Goal: Find specific page/section: Find specific page/section

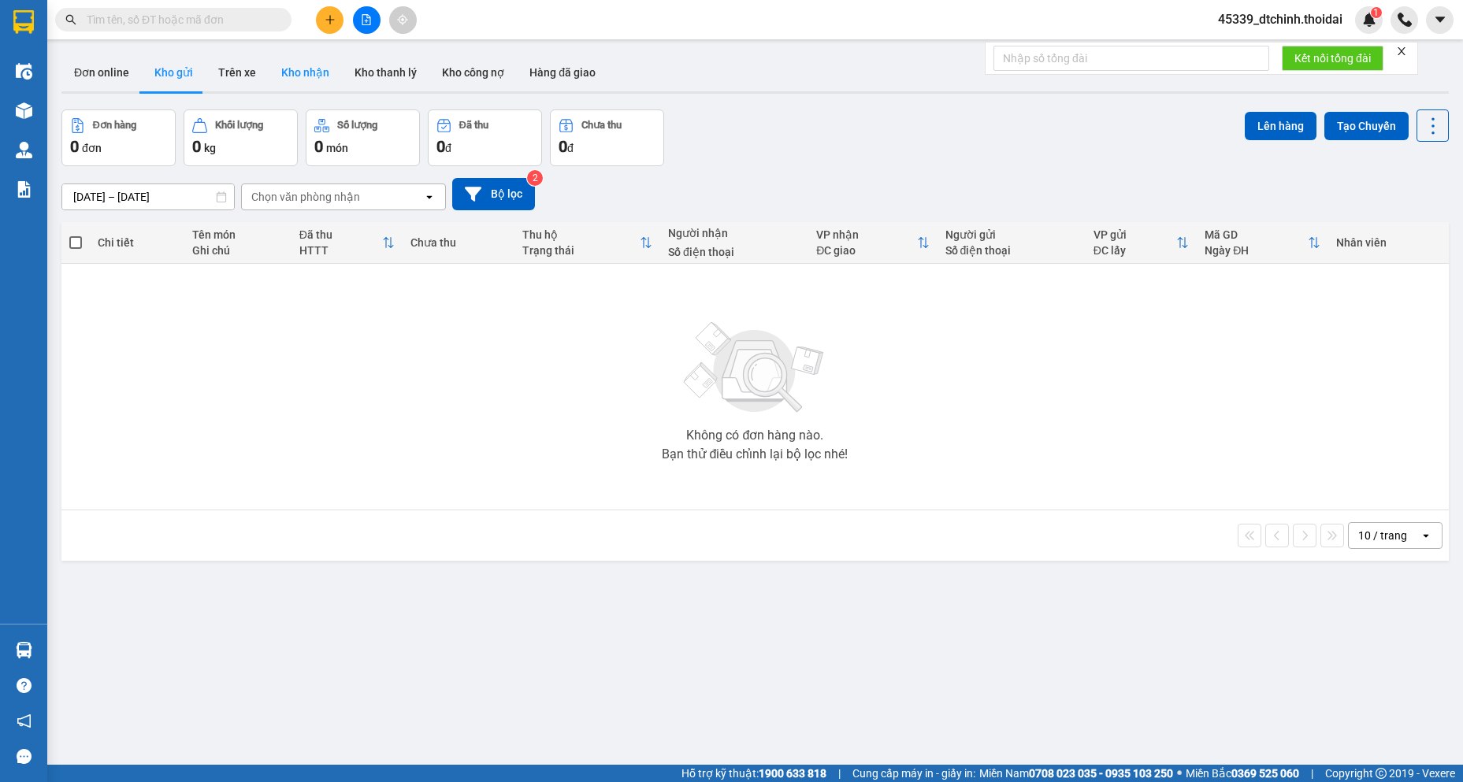
click at [307, 68] on button "Kho nhận" at bounding box center [305, 73] width 73 height 38
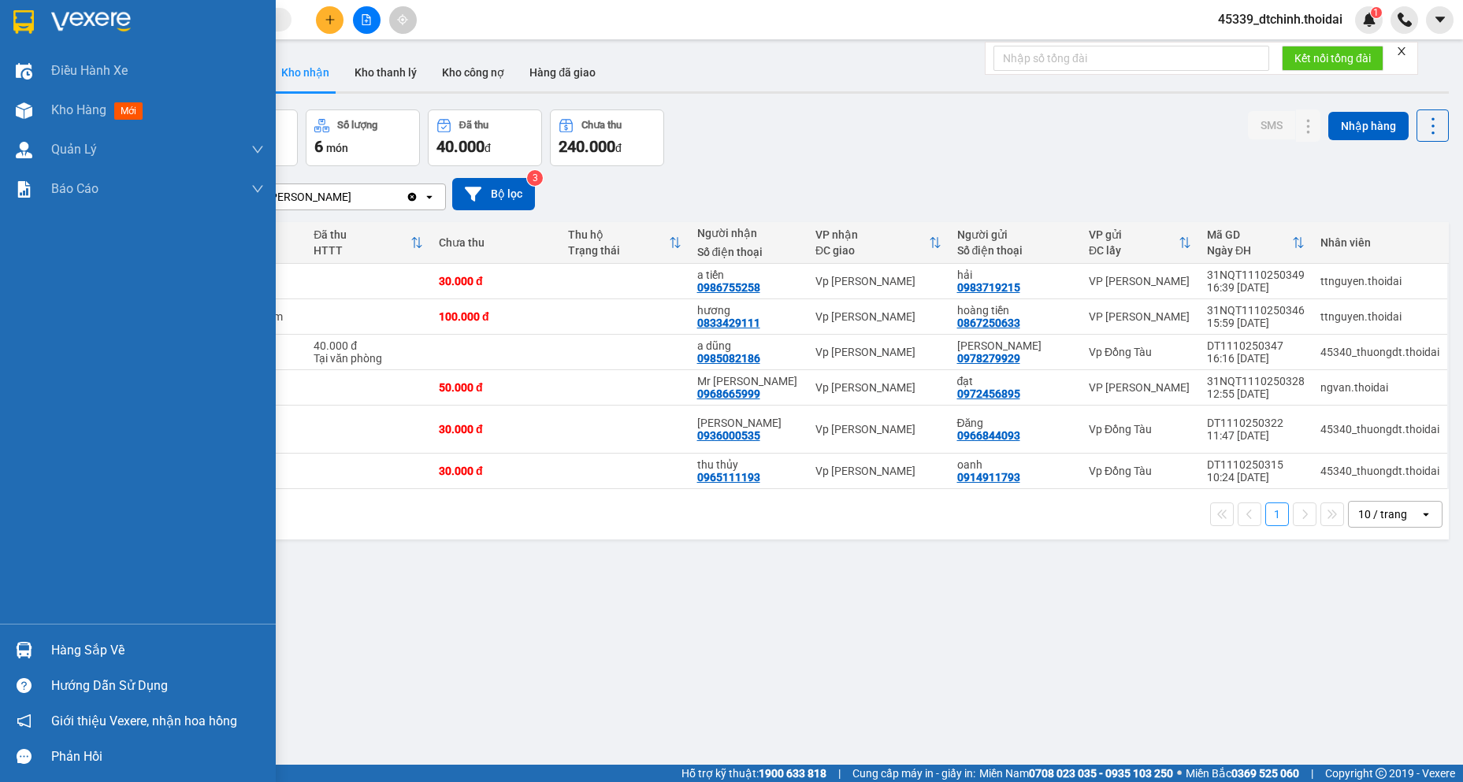
click at [78, 658] on div "Hàng sắp về" at bounding box center [157, 651] width 213 height 24
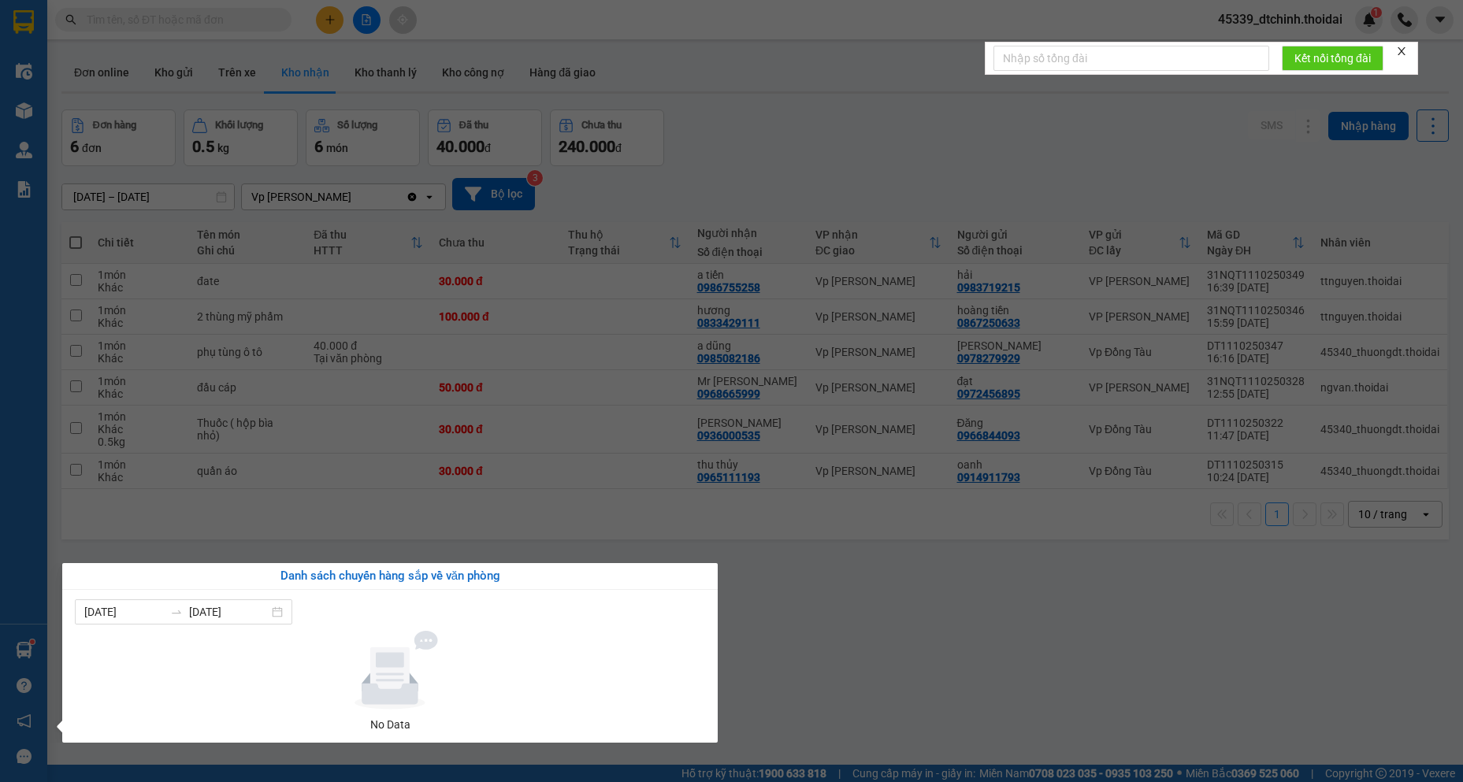
click at [912, 640] on section "Kết quả tìm kiếm ( 0 ) Bộ lọc No Data 45339_dtchinh.thoidai 1 Điều hành xe Kho …" at bounding box center [731, 391] width 1463 height 782
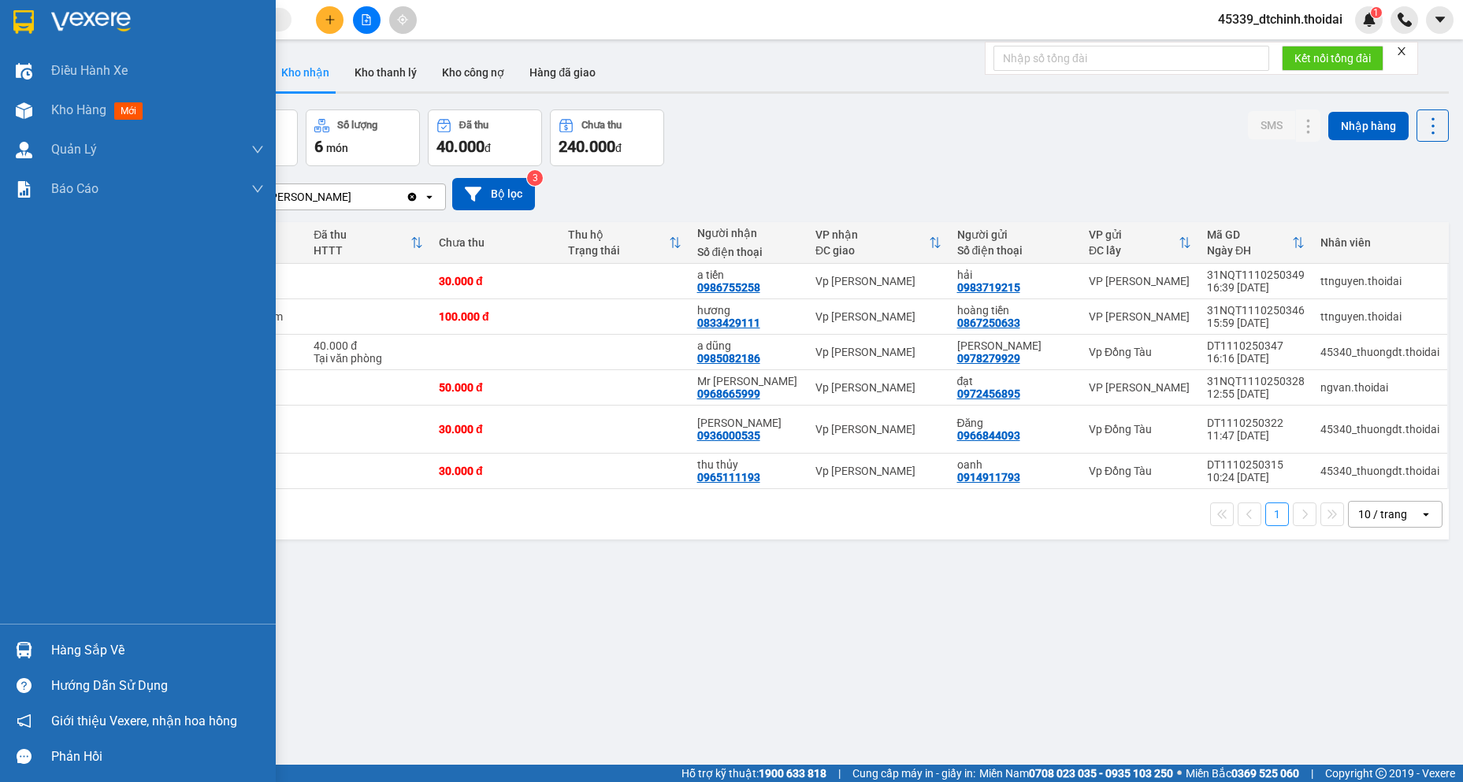
click at [84, 651] on div "Hàng sắp về" at bounding box center [157, 651] width 213 height 24
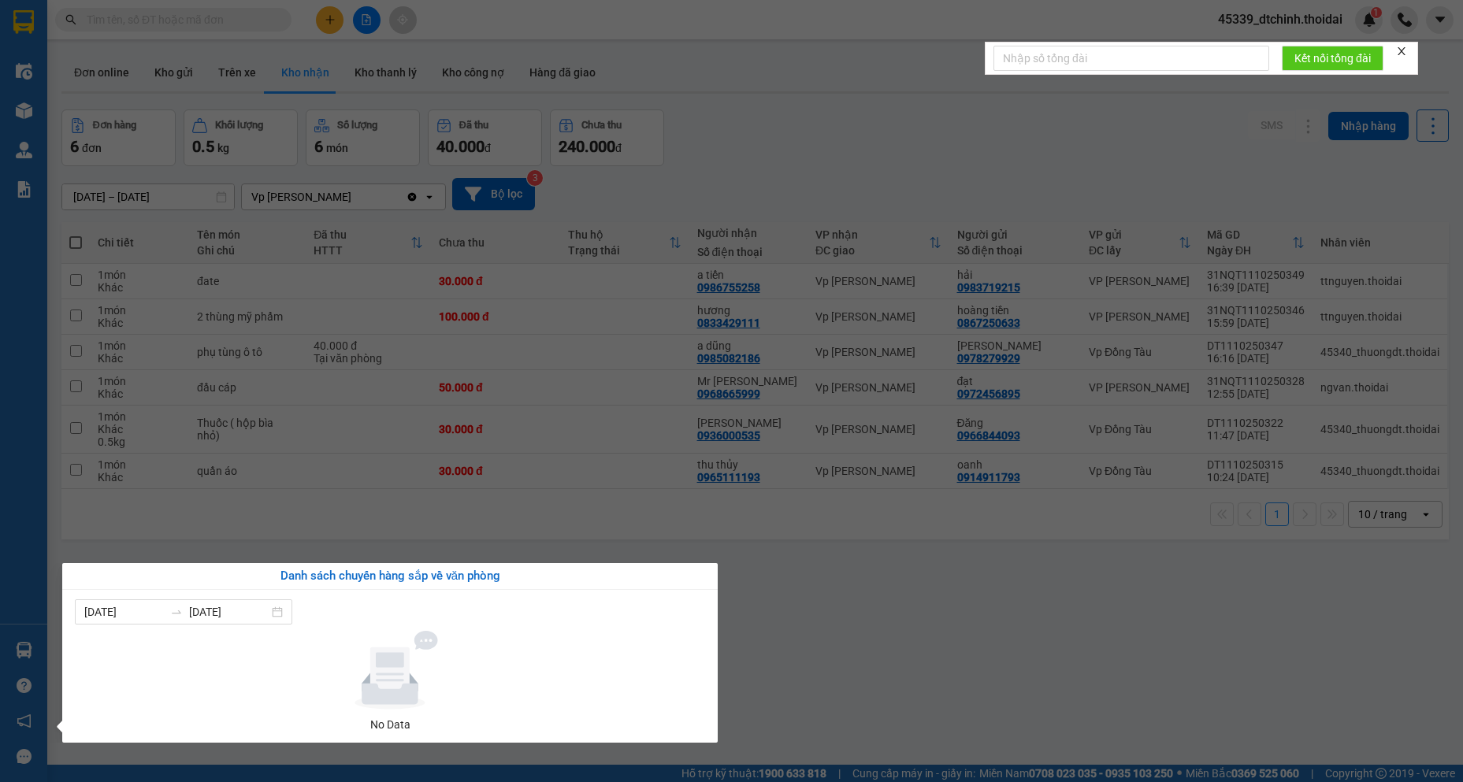
click at [842, 630] on section "Kết quả tìm kiếm ( 0 ) Bộ lọc No Data 45339_dtchinh.thoidai 1 Điều hành xe Kho …" at bounding box center [731, 391] width 1463 height 782
